Goal: Transaction & Acquisition: Obtain resource

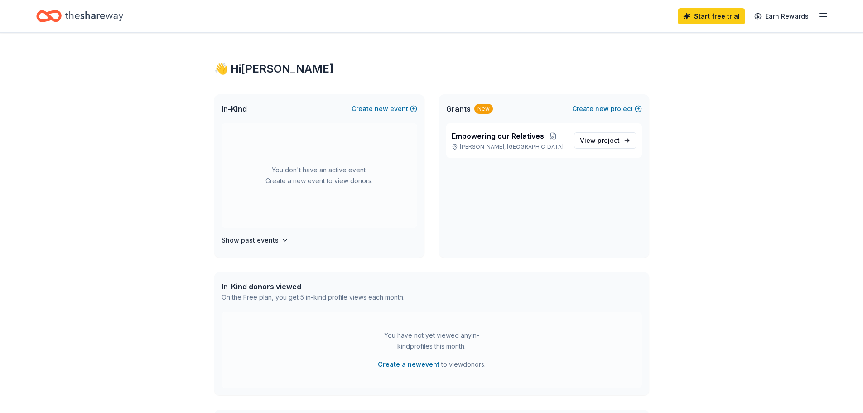
click at [825, 16] on line "button" at bounding box center [823, 16] width 7 height 0
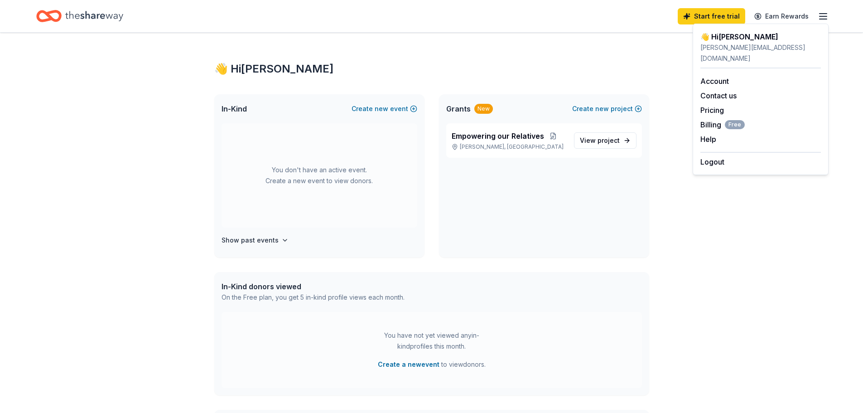
click at [395, 180] on div "You don't have an active event. Create a new event to view donors." at bounding box center [320, 175] width 196 height 104
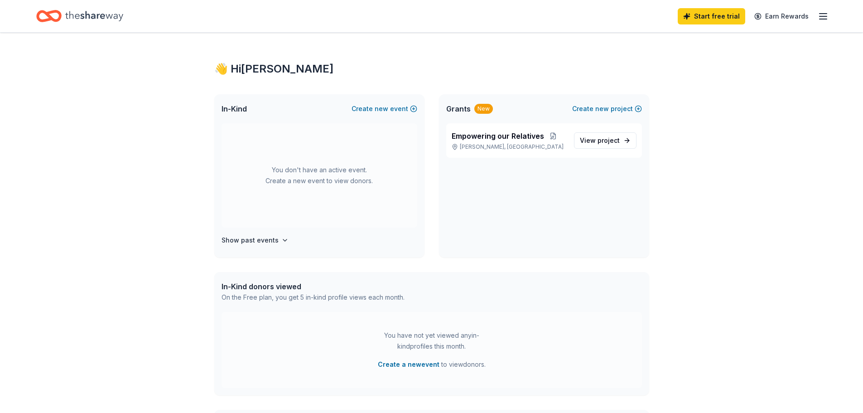
click at [392, 100] on div "In-Kind Create new event" at bounding box center [319, 108] width 210 height 29
click at [390, 106] on button "Create new event" at bounding box center [385, 108] width 66 height 11
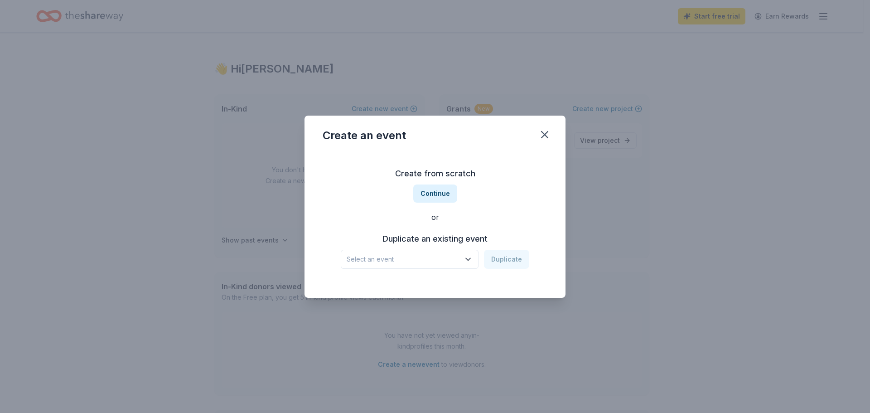
click at [465, 255] on icon "button" at bounding box center [468, 259] width 9 height 9
click at [449, 284] on div "Empowering our Relatives [DATE] · DC" at bounding box center [410, 289] width 135 height 29
click at [502, 259] on button "Duplicate" at bounding box center [506, 259] width 45 height 19
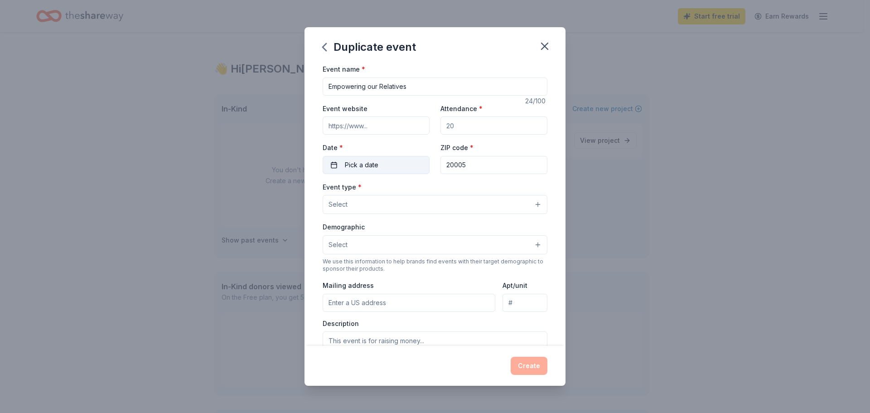
click at [360, 164] on span "Pick a date" at bounding box center [362, 165] width 34 height 11
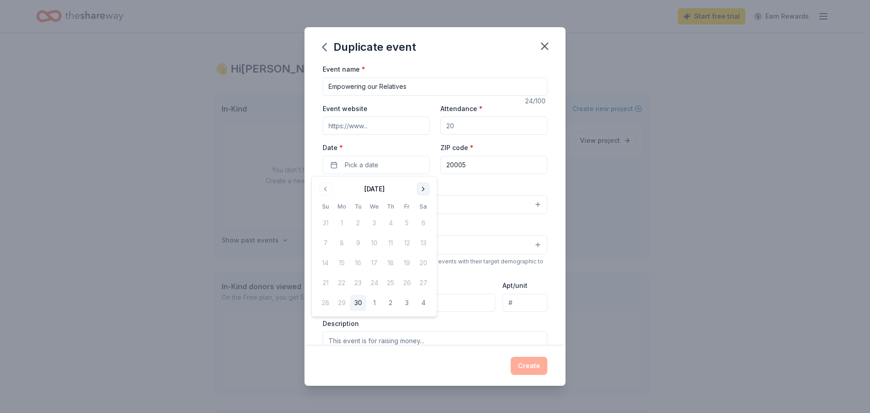
click at [422, 187] on button "Go to next month" at bounding box center [423, 189] width 13 height 13
click at [425, 303] on button "29" at bounding box center [423, 303] width 16 height 16
click at [426, 302] on button "29" at bounding box center [423, 303] width 16 height 16
click at [423, 309] on button "29" at bounding box center [423, 303] width 16 height 16
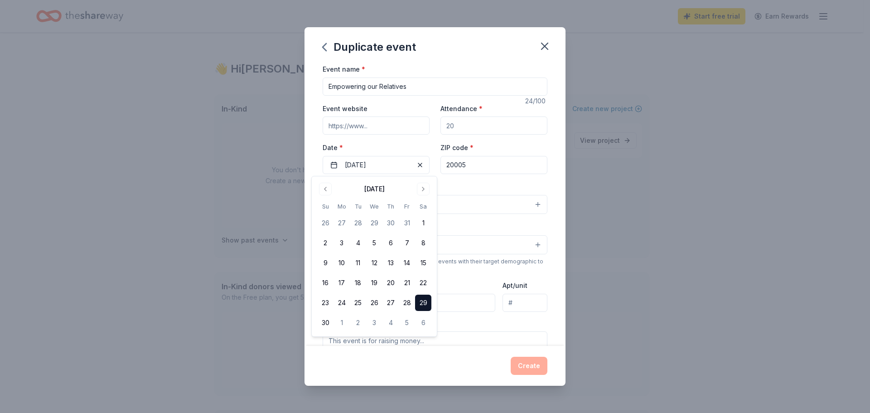
click at [482, 128] on input "Attendance *" at bounding box center [493, 125] width 107 height 18
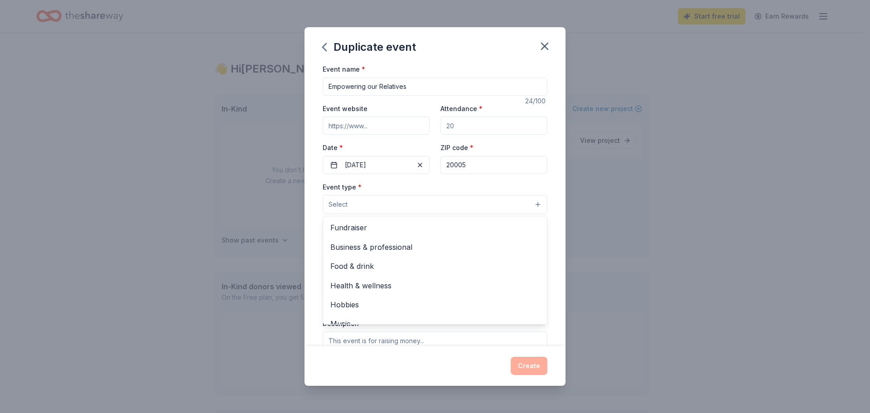
click at [404, 205] on button "Select" at bounding box center [435, 204] width 225 height 19
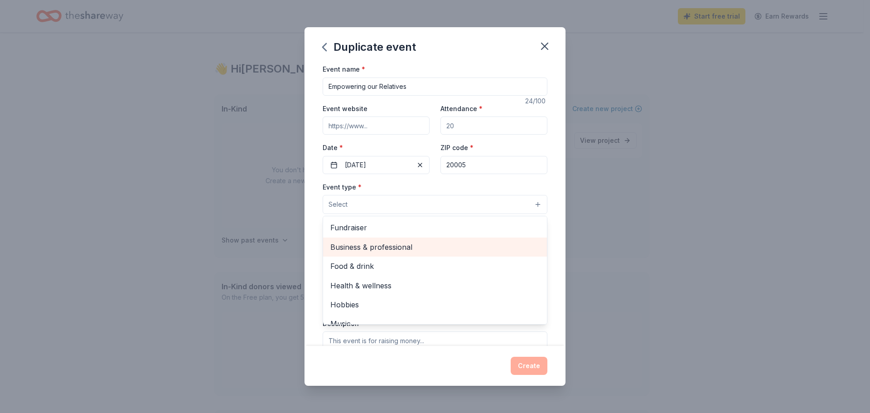
click at [449, 237] on div "Business & professional" at bounding box center [435, 246] width 224 height 19
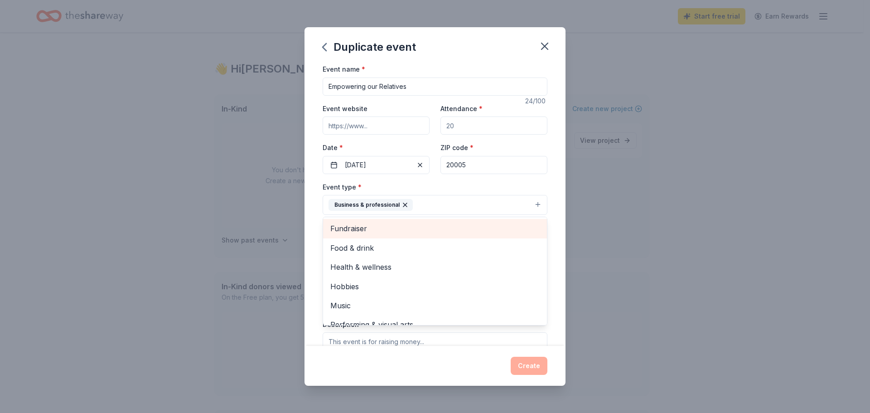
drag, startPoint x: 449, startPoint y: 237, endPoint x: 449, endPoint y: 227, distance: 10.0
click at [449, 227] on div "Fundraiser" at bounding box center [435, 228] width 224 height 19
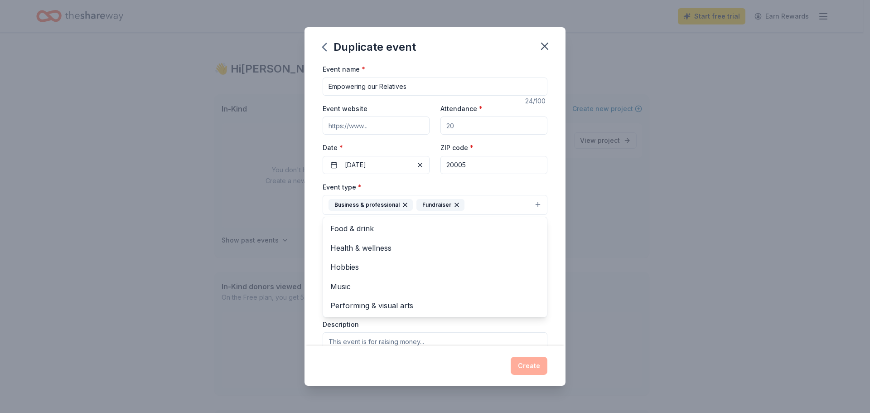
click at [402, 206] on icon "button" at bounding box center [405, 204] width 7 height 7
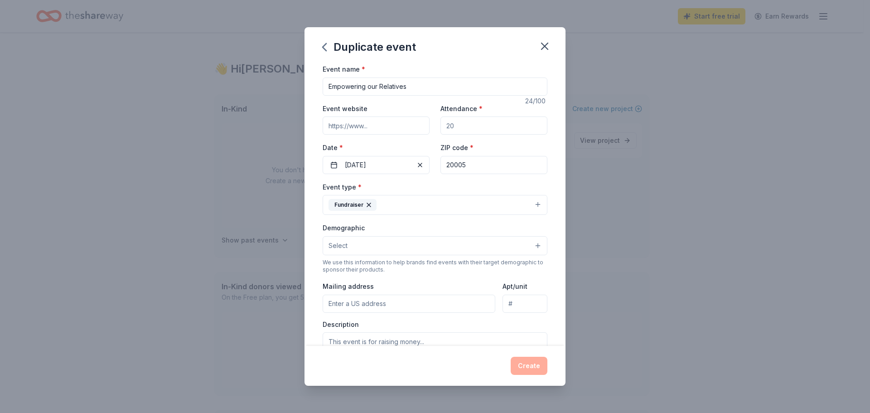
click at [423, 203] on button "Fundraiser" at bounding box center [435, 205] width 225 height 20
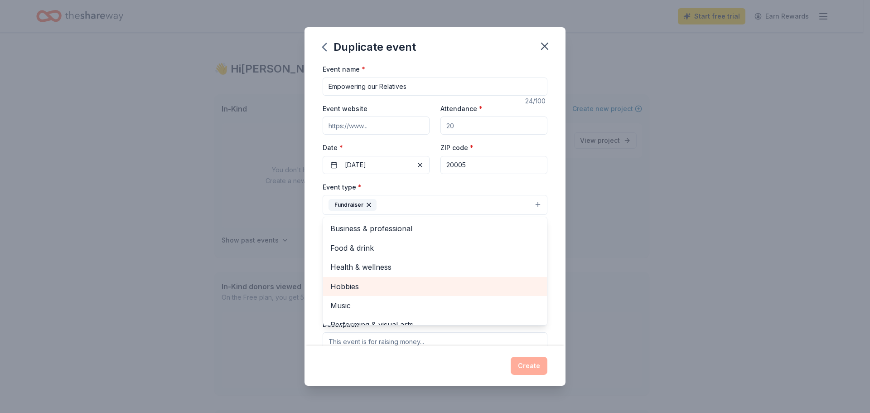
scroll to position [11, 0]
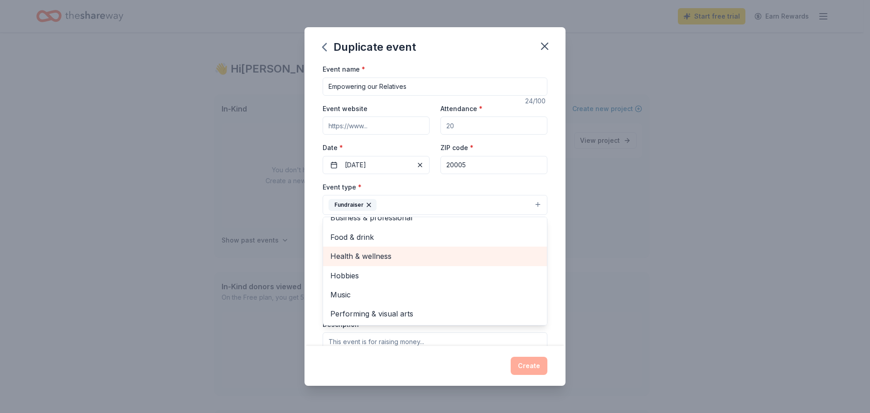
click at [443, 262] on span "Health & wellness" at bounding box center [434, 256] width 209 height 12
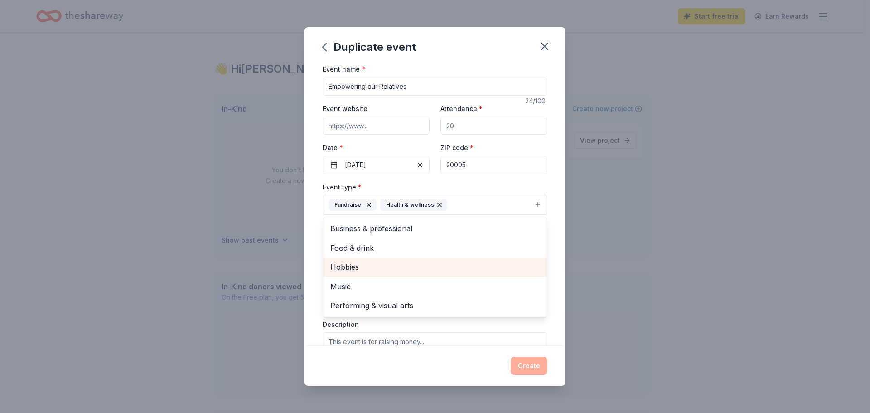
scroll to position [0, 0]
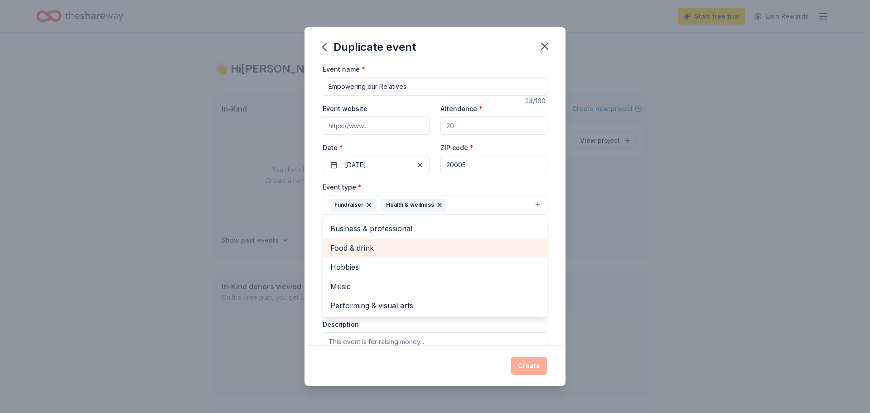
click at [503, 251] on span "Food & drink" at bounding box center [434, 248] width 209 height 12
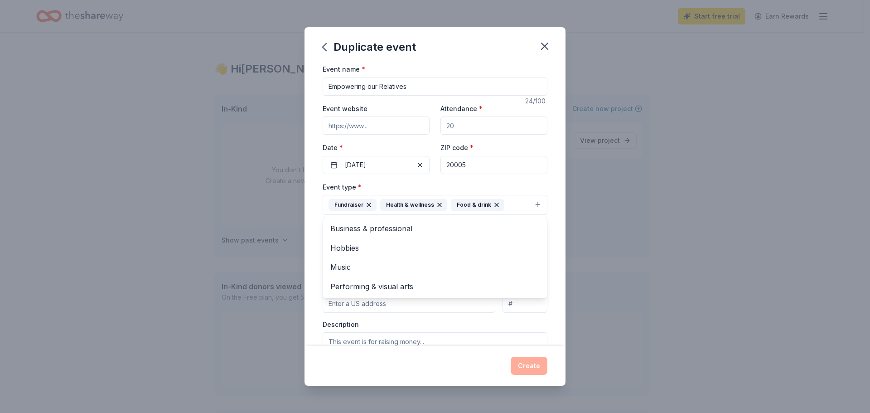
click at [641, 228] on div "Duplicate event Event name * Empowering our Relatives 24 /100 Event website Att…" at bounding box center [435, 206] width 870 height 413
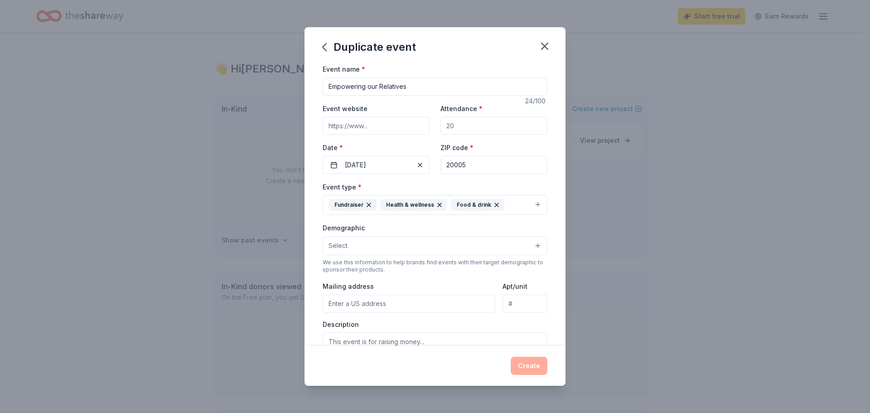
click at [425, 250] on button "Select" at bounding box center [435, 245] width 225 height 19
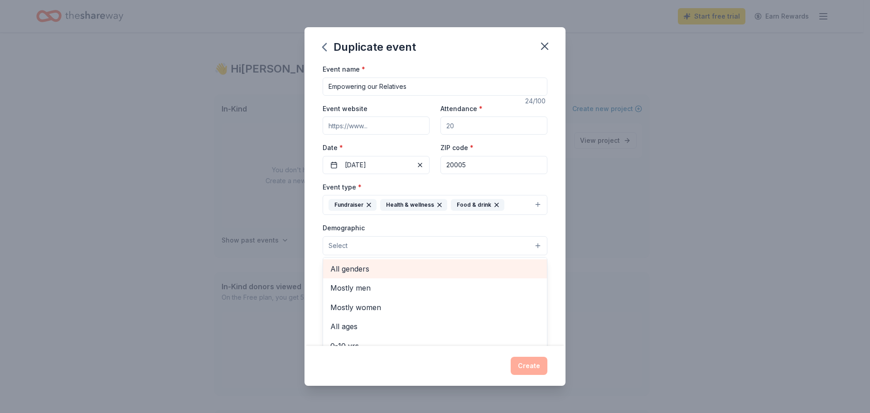
click at [427, 271] on span "All genders" at bounding box center [434, 269] width 209 height 12
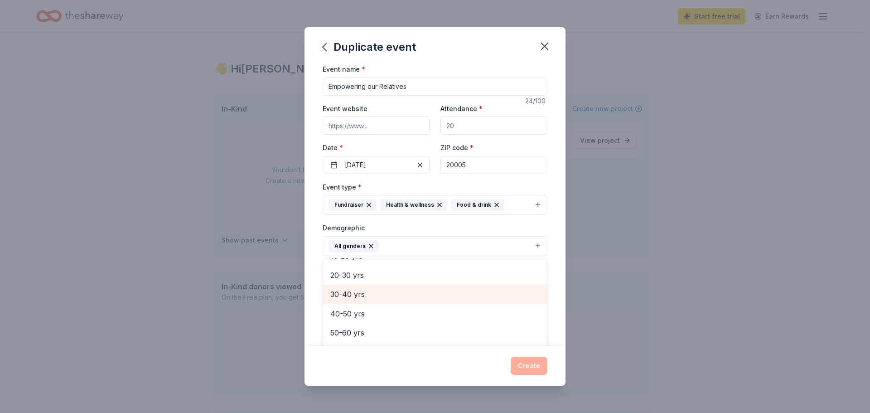
scroll to position [45, 0]
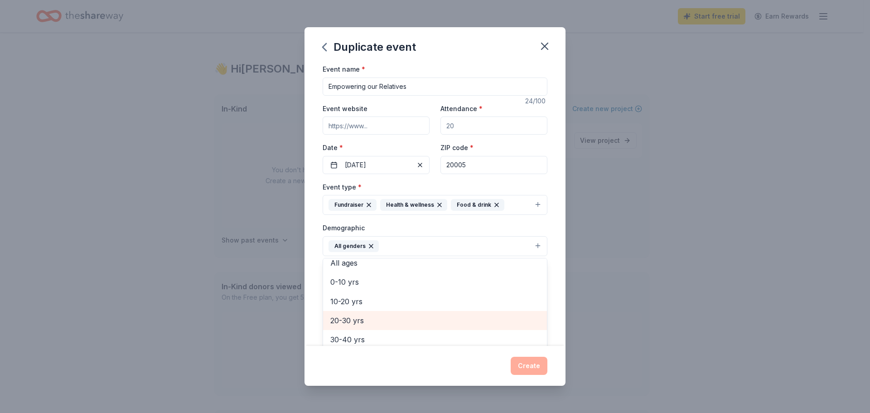
click at [422, 316] on span "20-30 yrs" at bounding box center [434, 321] width 209 height 12
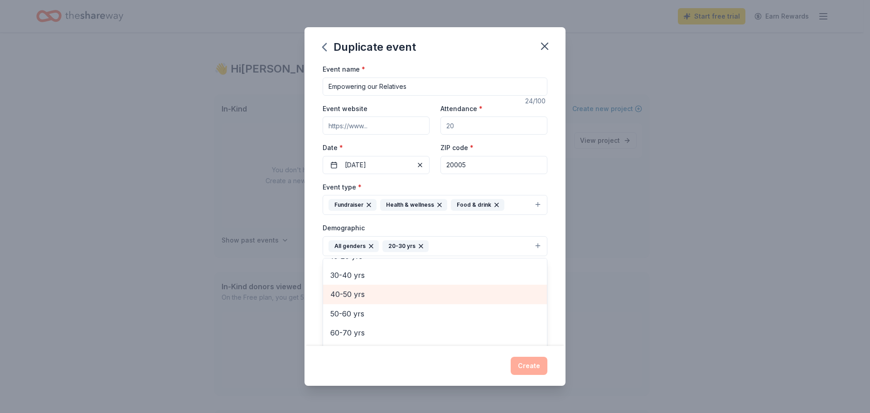
click at [429, 281] on div "30-40 yrs" at bounding box center [435, 275] width 224 height 19
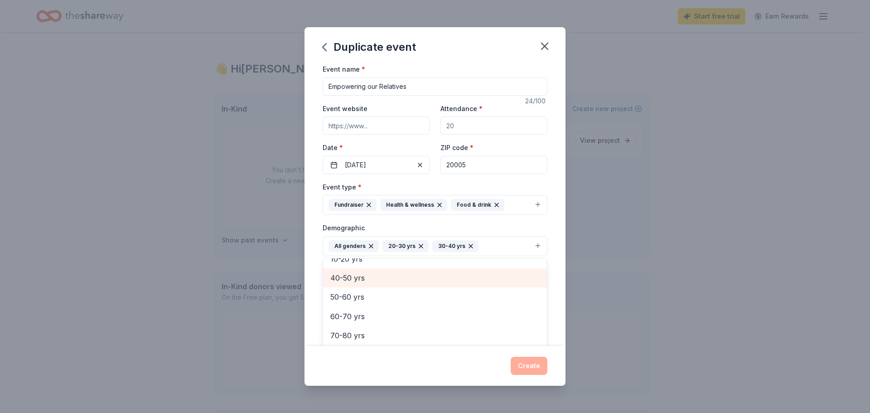
click at [431, 276] on span "40-50 yrs" at bounding box center [434, 278] width 209 height 12
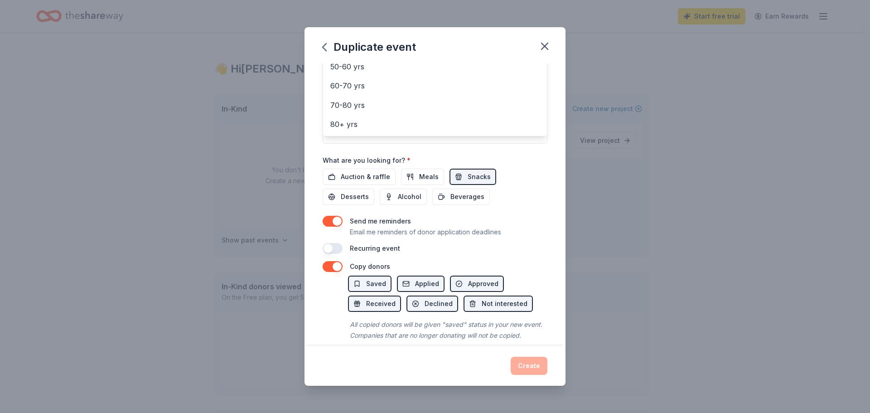
scroll to position [268, 0]
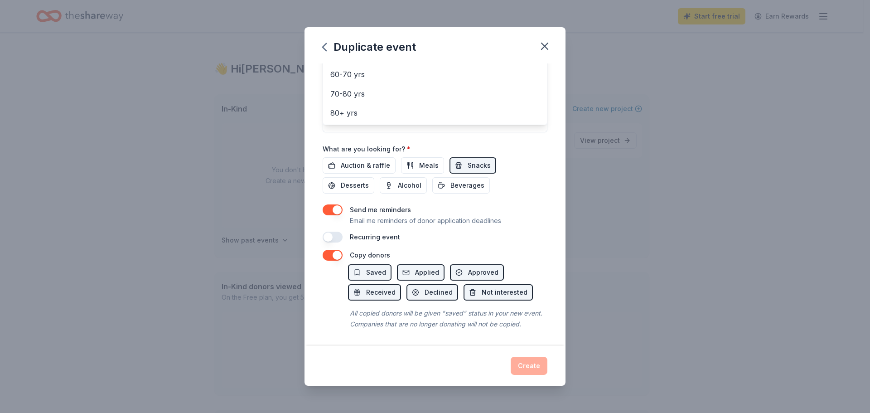
click at [542, 49] on div "Duplicate event Event name * Empowering our Relatives 24 /100 Event website Att…" at bounding box center [435, 206] width 261 height 358
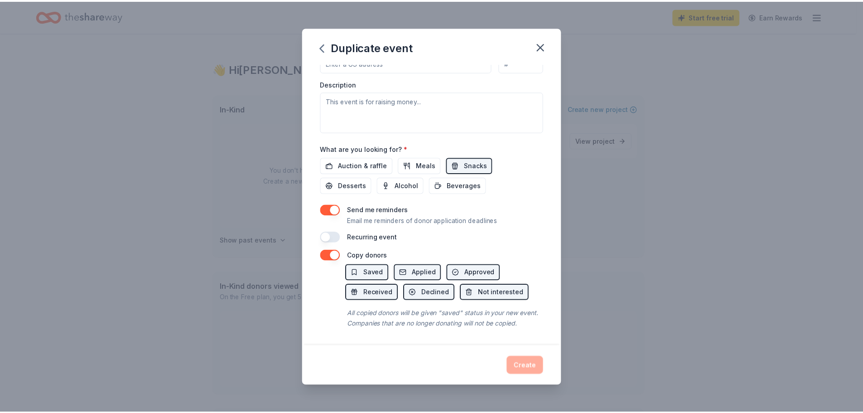
scroll to position [49, 0]
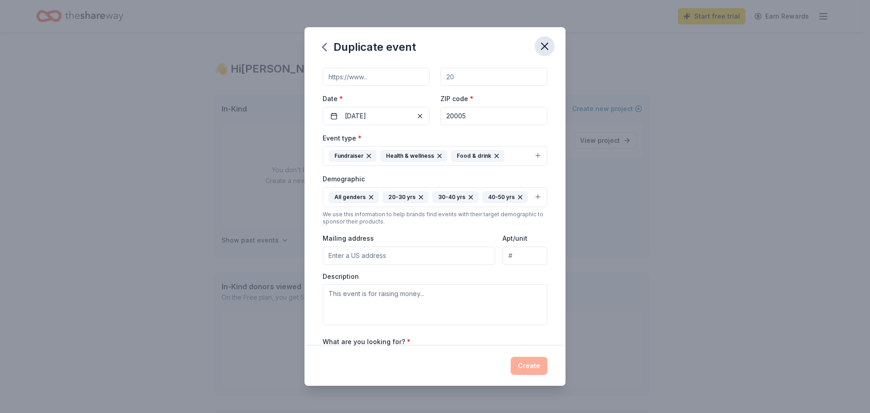
click at [540, 46] on icon "button" at bounding box center [544, 46] width 13 height 13
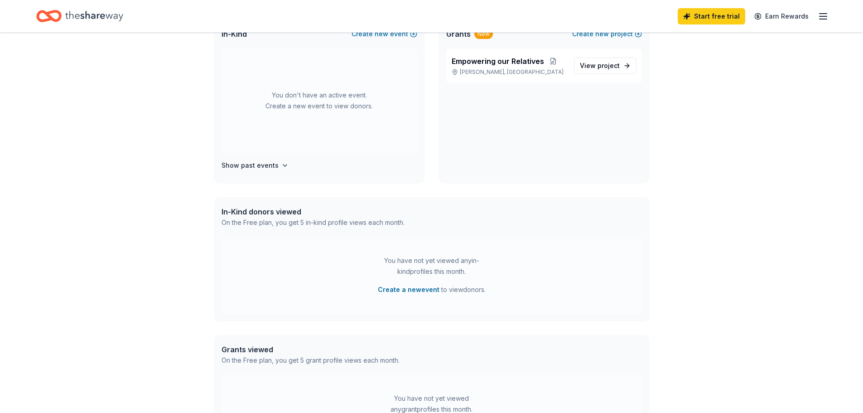
scroll to position [136, 0]
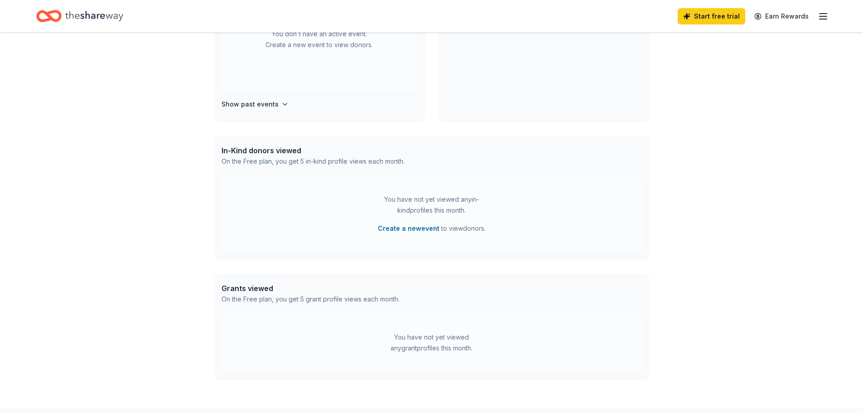
click at [116, 11] on icon "Home" at bounding box center [94, 16] width 58 height 19
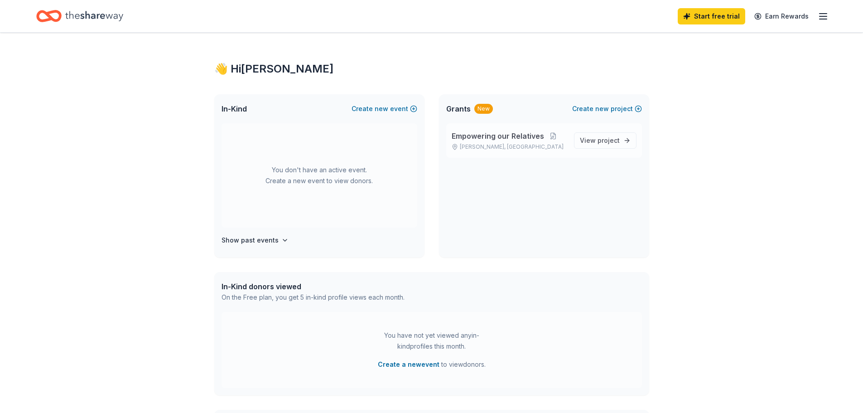
click at [532, 149] on p "[PERSON_NAME], [GEOGRAPHIC_DATA]" at bounding box center [509, 146] width 115 height 7
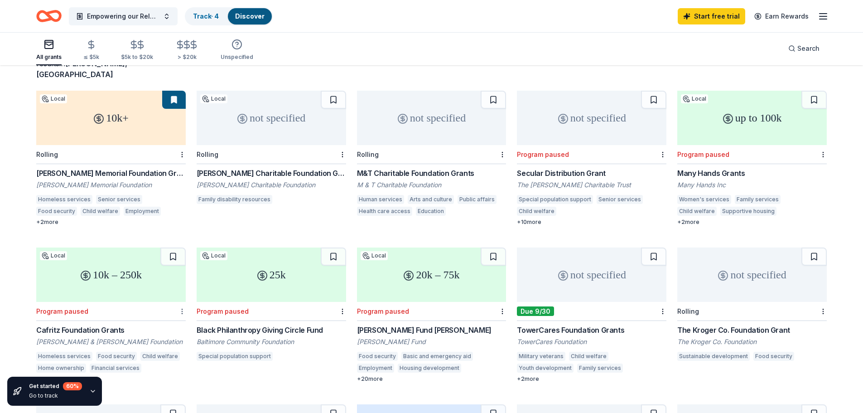
scroll to position [4, 0]
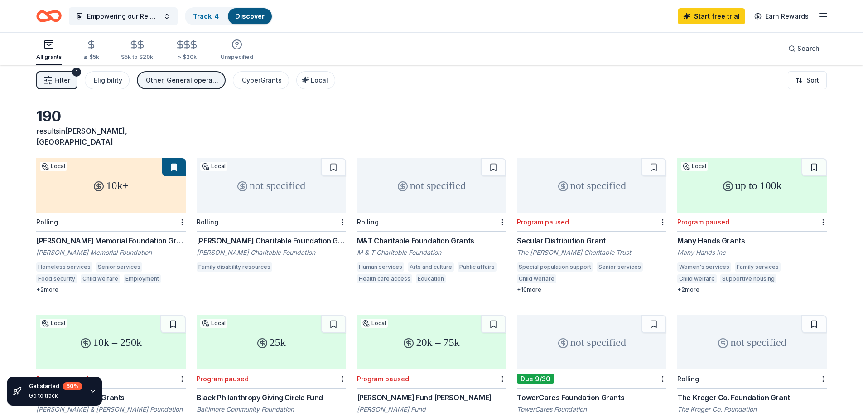
click at [101, 235] on div "[PERSON_NAME] Memorial Foundation Grants" at bounding box center [111, 240] width 150 height 11
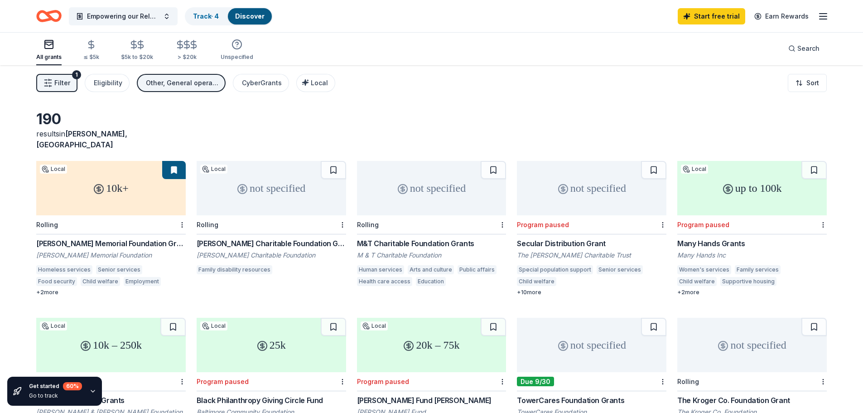
scroll to position [0, 0]
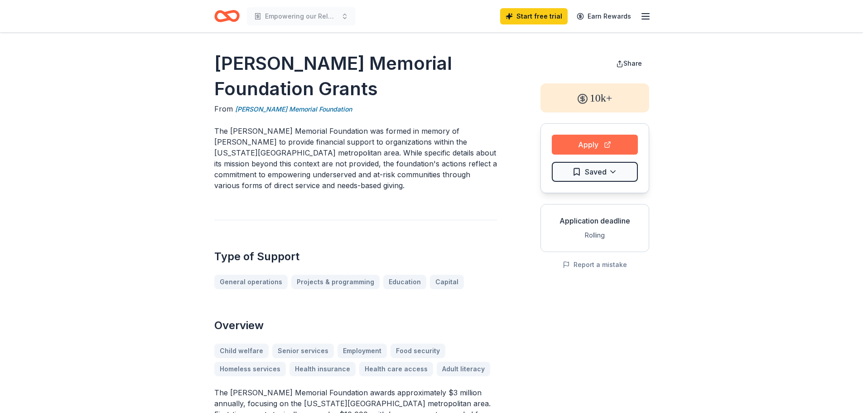
click at [592, 141] on button "Apply" at bounding box center [595, 145] width 86 height 20
